Goal: Find specific page/section: Find specific page/section

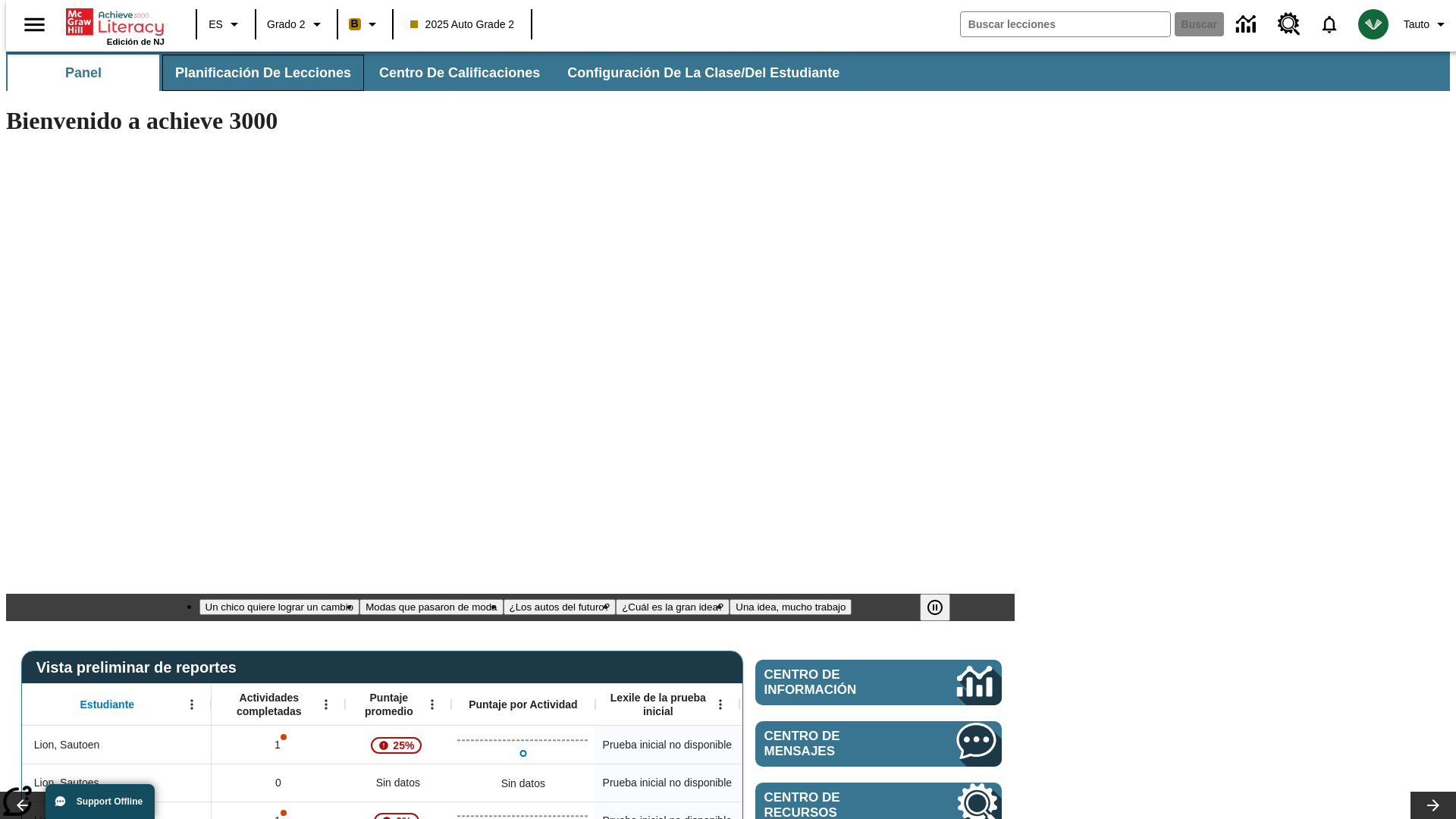
click at [254, 72] on span "Planificación de lecciones" at bounding box center [263, 72] width 176 height 17
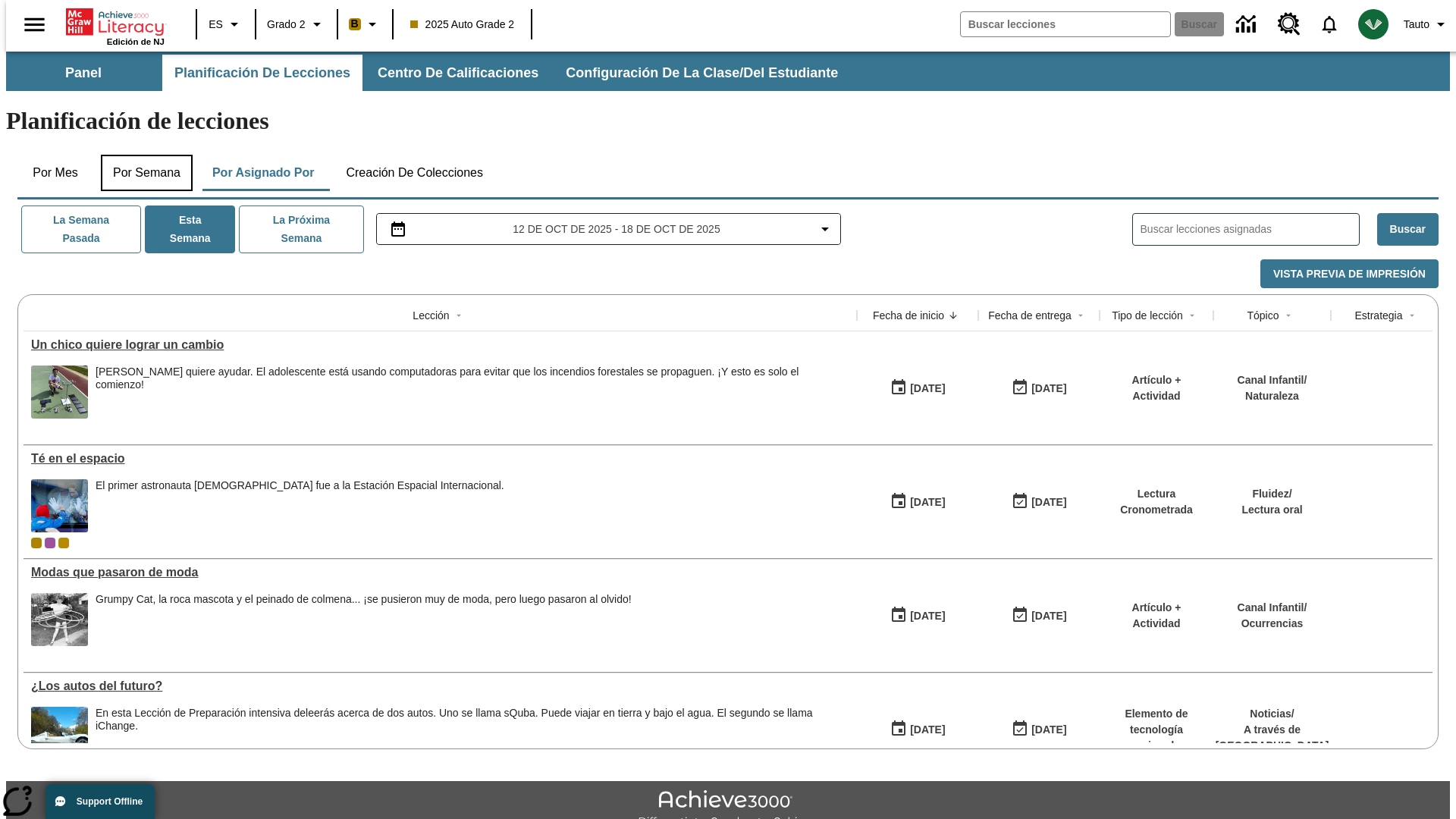
click at [142, 155] on button "Por semana" at bounding box center [146, 173] width 92 height 36
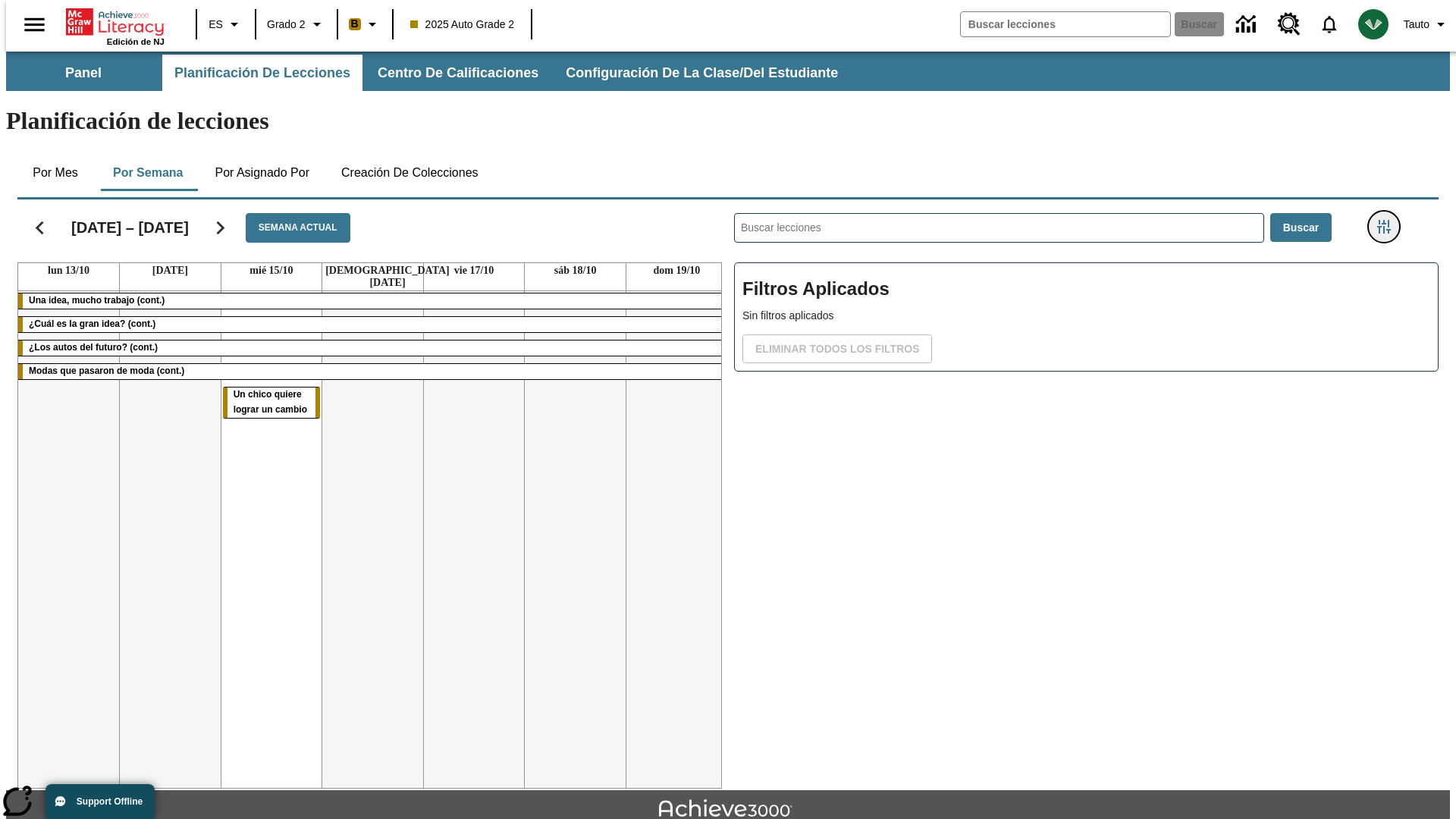
click at [1389, 220] on icon "Menú lateral de filtros" at bounding box center [1384, 226] width 14 height 14
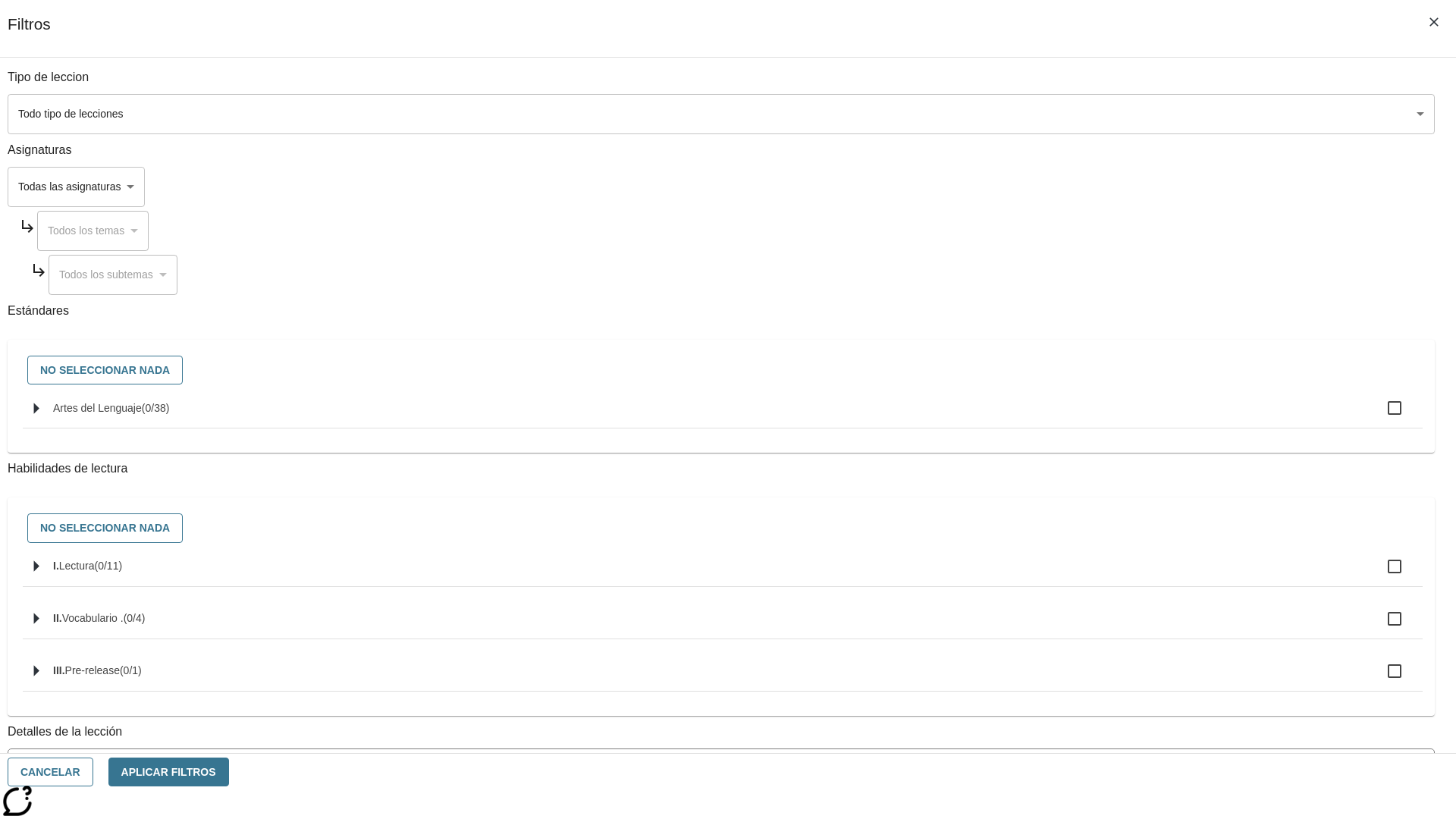
click at [1093, 685] on body "Saltar al contenido principal Edición de NJ ES Grado 2 B 2025 Auto Grade 2 Busc…" at bounding box center [728, 469] width 1444 height 836
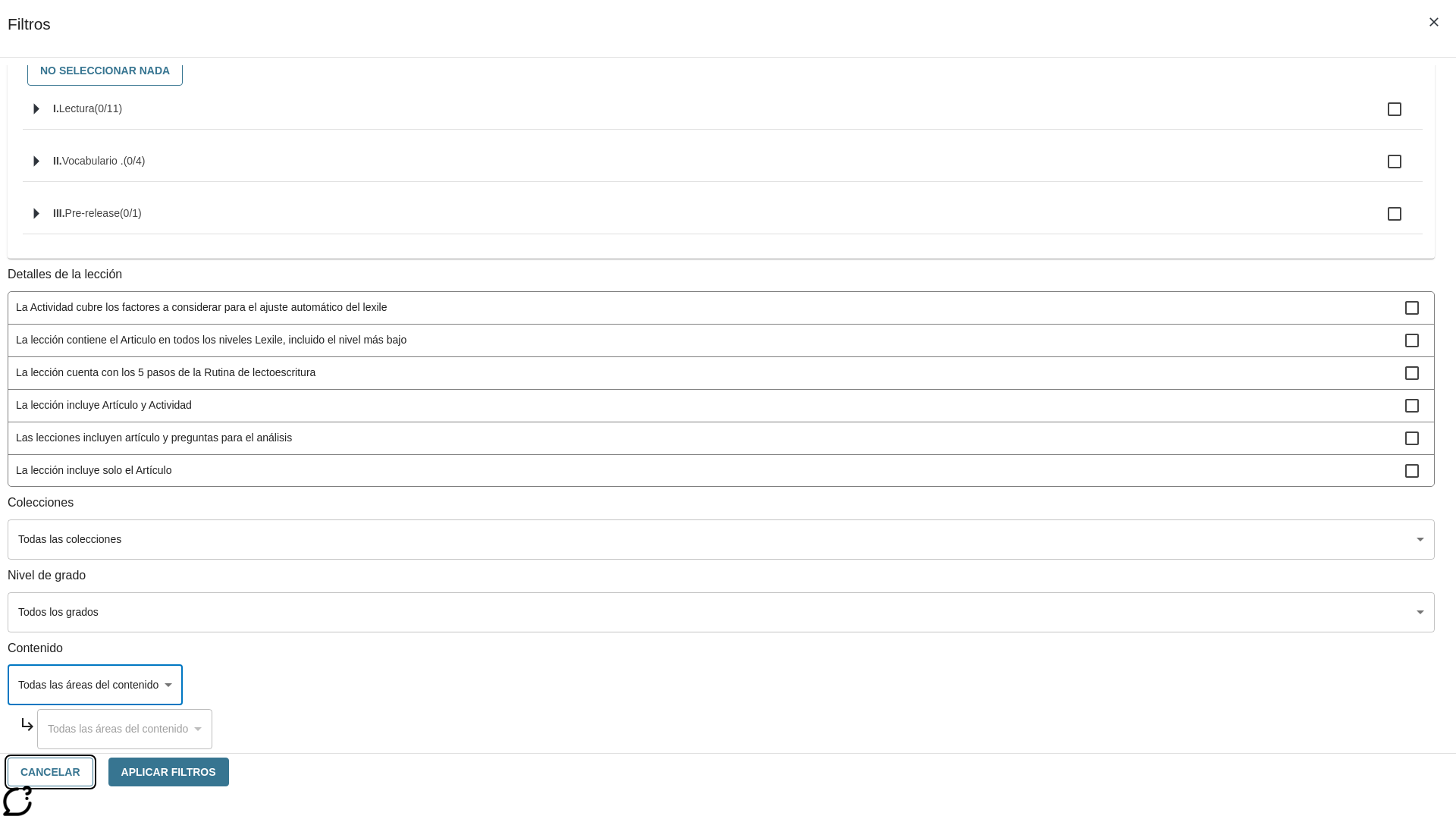
click at [93, 772] on button "Cancelar" at bounding box center [50, 772] width 86 height 30
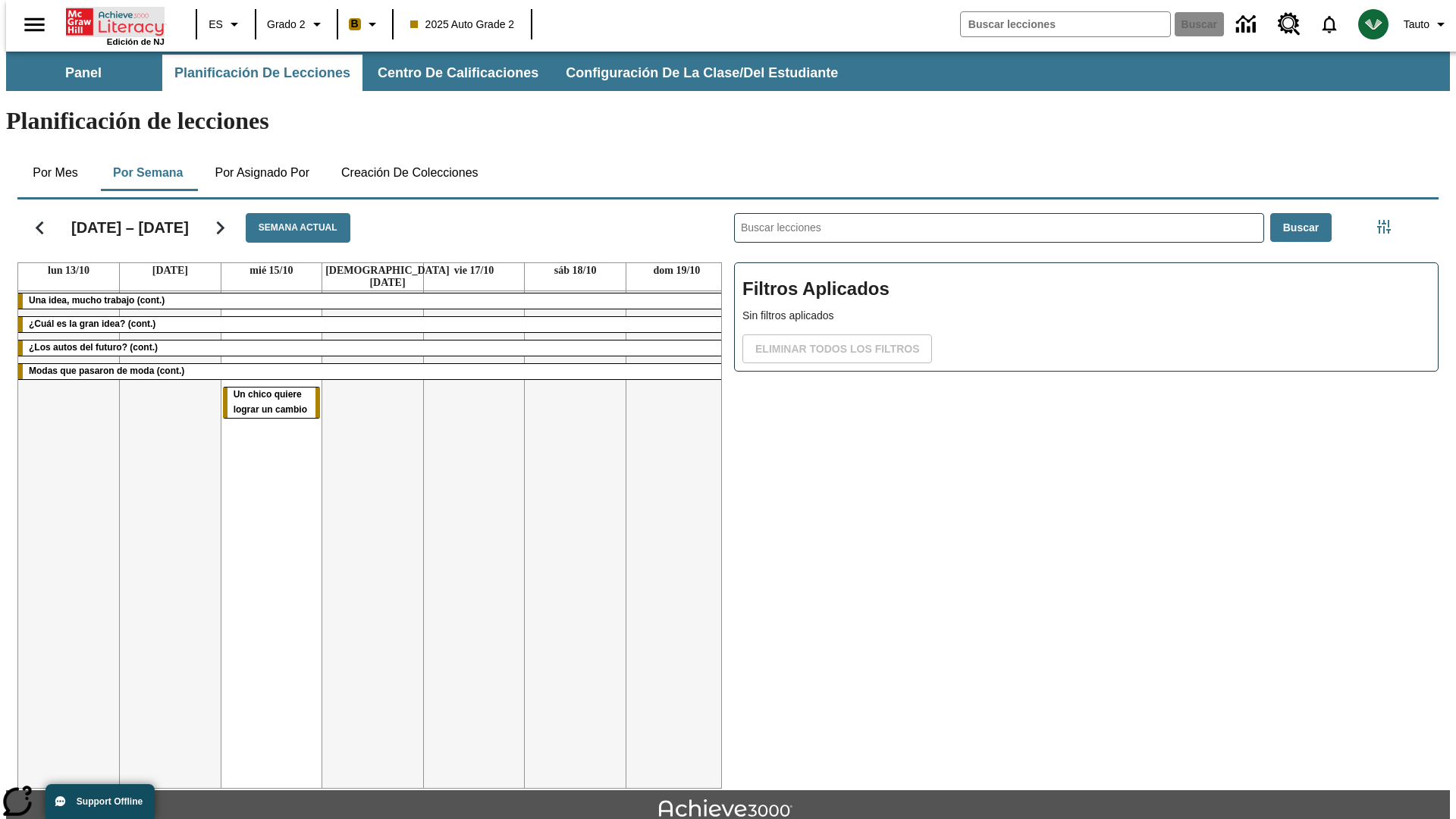
click at [110, 21] on icon "Portada" at bounding box center [116, 22] width 101 height 30
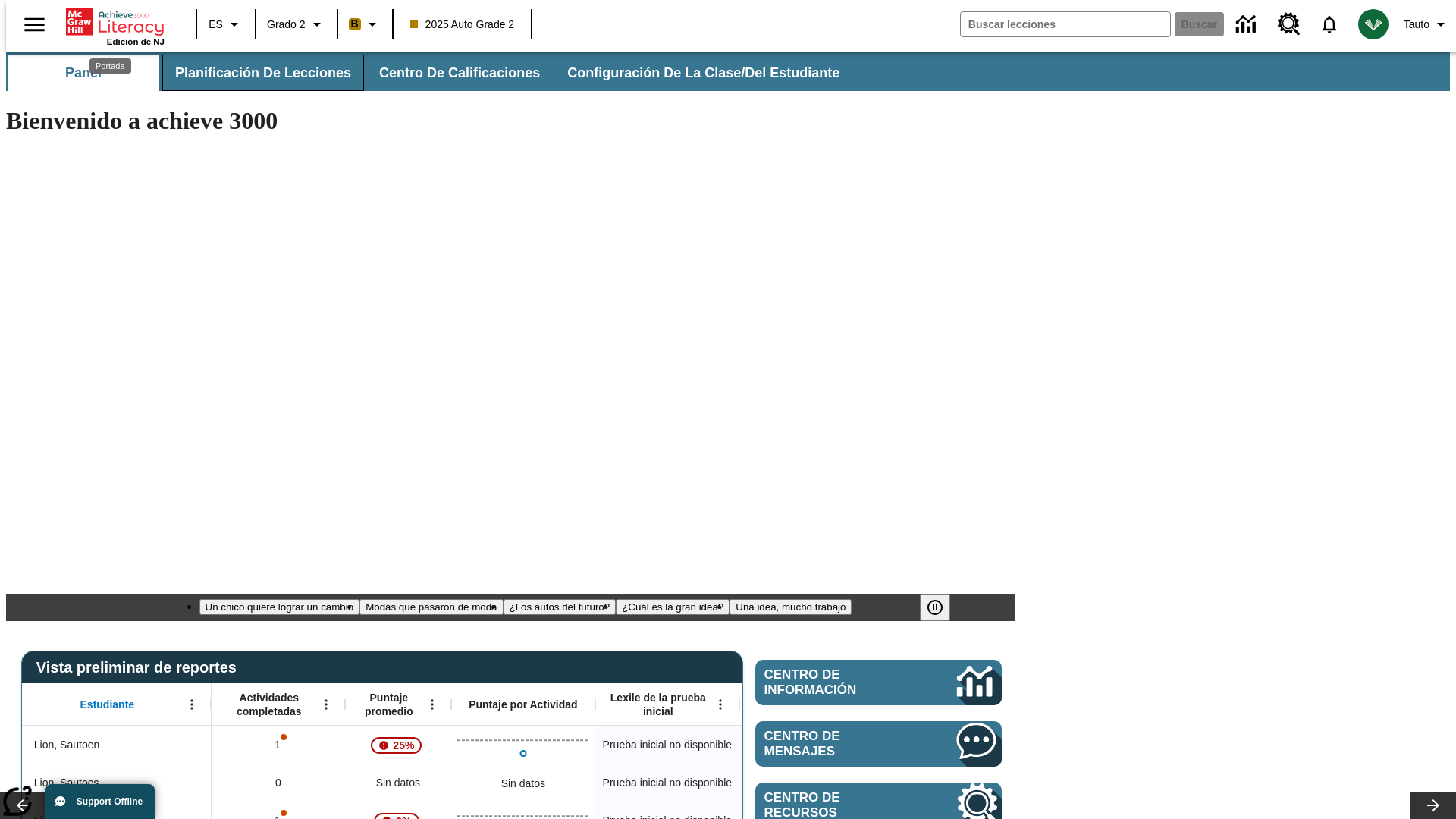
click at [254, 72] on span "Planificación de lecciones" at bounding box center [263, 72] width 176 height 17
